Goal: Task Accomplishment & Management: Manage account settings

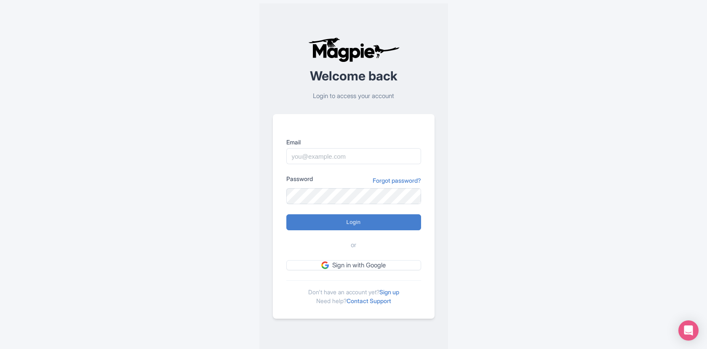
click at [344, 158] on input "Email" at bounding box center [353, 156] width 135 height 16
type input "[EMAIL_ADDRESS][DOMAIN_NAME]"
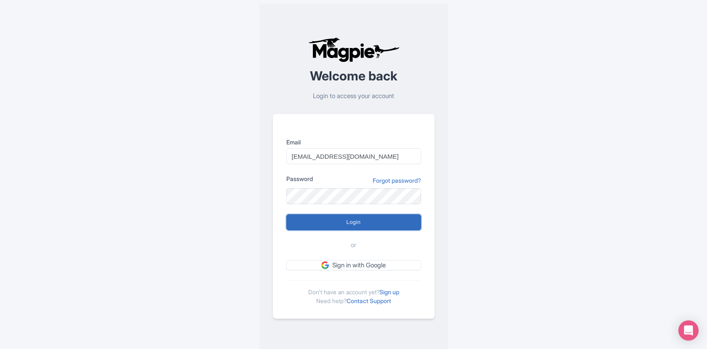
click at [345, 226] on input "Login" at bounding box center [353, 222] width 135 height 16
type input "Logging in..."
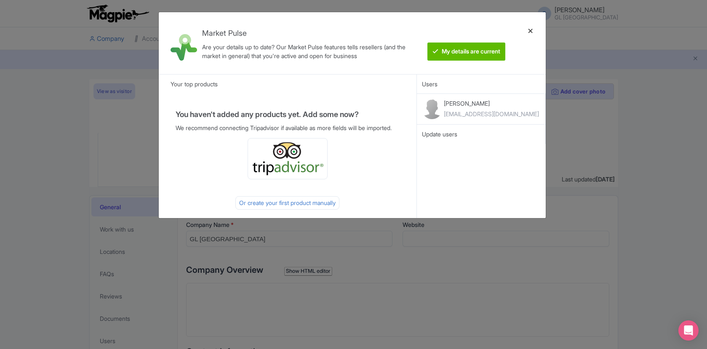
click at [533, 31] on div at bounding box center [530, 43] width 20 height 48
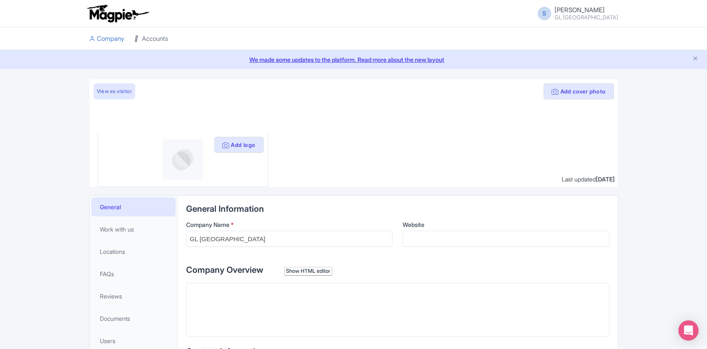
click at [149, 41] on link "Accounts" at bounding box center [151, 38] width 34 height 23
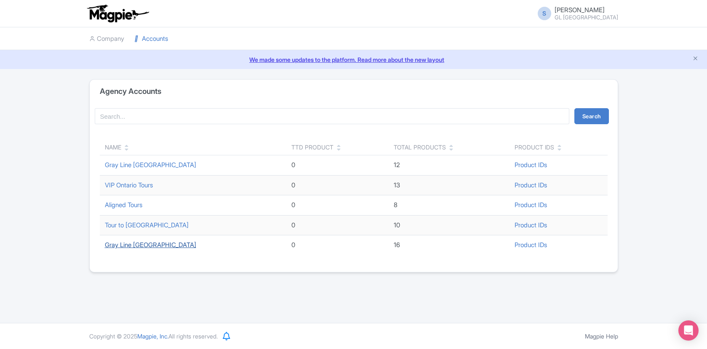
click at [151, 245] on link "Gray Line Toronto" at bounding box center [150, 245] width 91 height 8
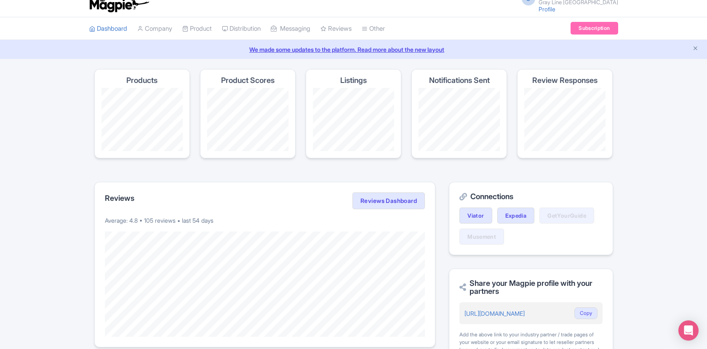
scroll to position [5, 0]
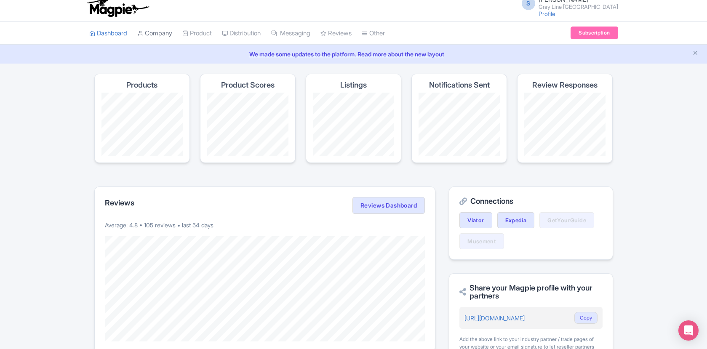
click at [165, 33] on link "Company" at bounding box center [154, 33] width 35 height 23
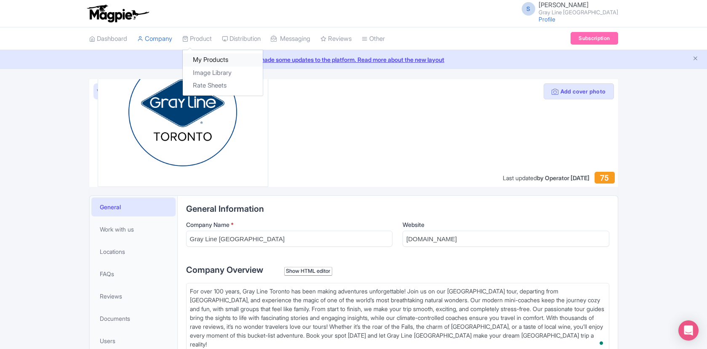
click at [213, 63] on link "My Products" at bounding box center [223, 59] width 80 height 13
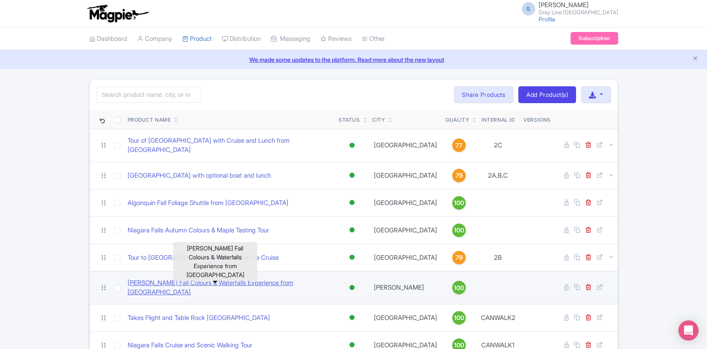
click at [265, 278] on link "[PERSON_NAME] Fall Colours & Waterfalls Experience from [GEOGRAPHIC_DATA]" at bounding box center [230, 287] width 205 height 19
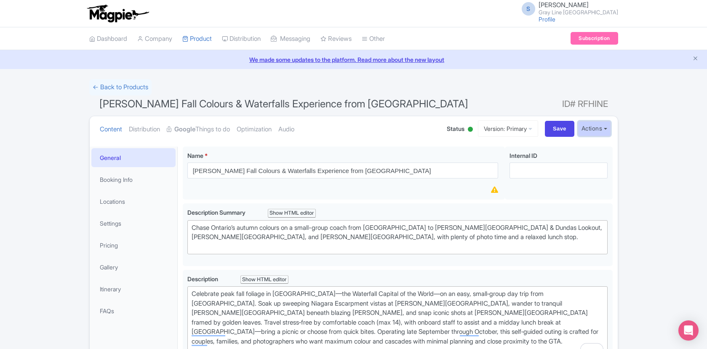
click at [600, 130] on button "Actions" at bounding box center [594, 129] width 33 height 16
click at [500, 153] on link "Customer View" at bounding box center [482, 152] width 80 height 13
